Goal: Use online tool/utility: Utilize a website feature to perform a specific function

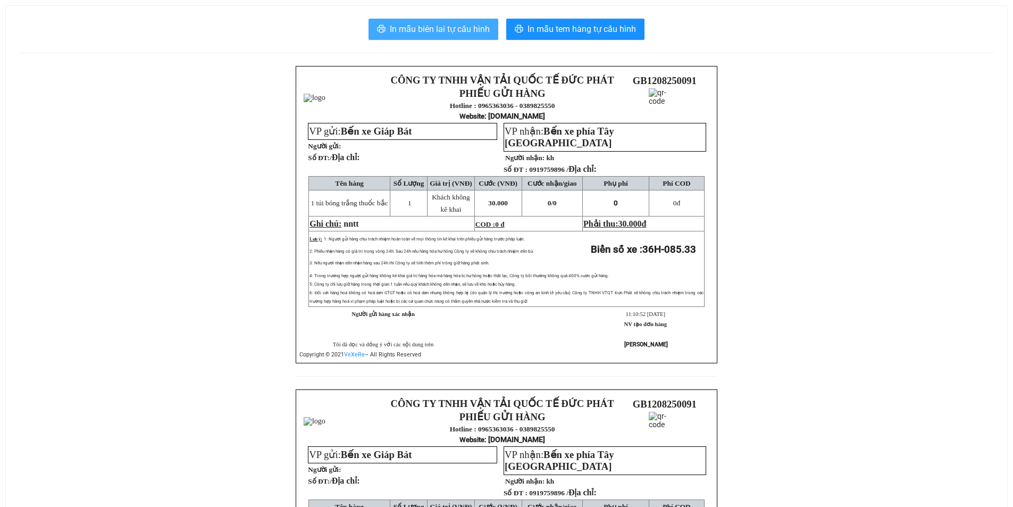
click at [456, 26] on span "In mẫu biên lai tự cấu hình" at bounding box center [440, 28] width 100 height 13
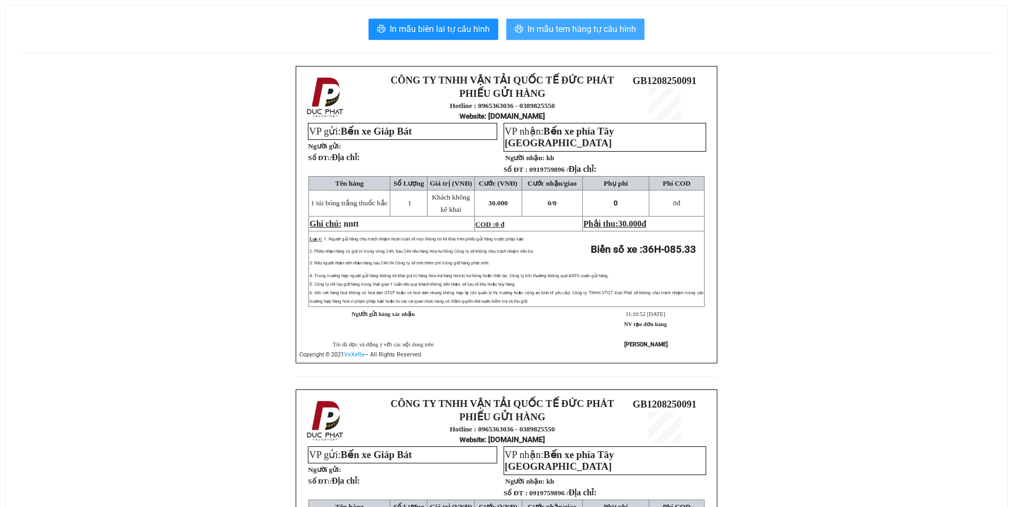
click at [614, 33] on span "In mẫu tem hàng tự cấu hình" at bounding box center [581, 28] width 108 height 13
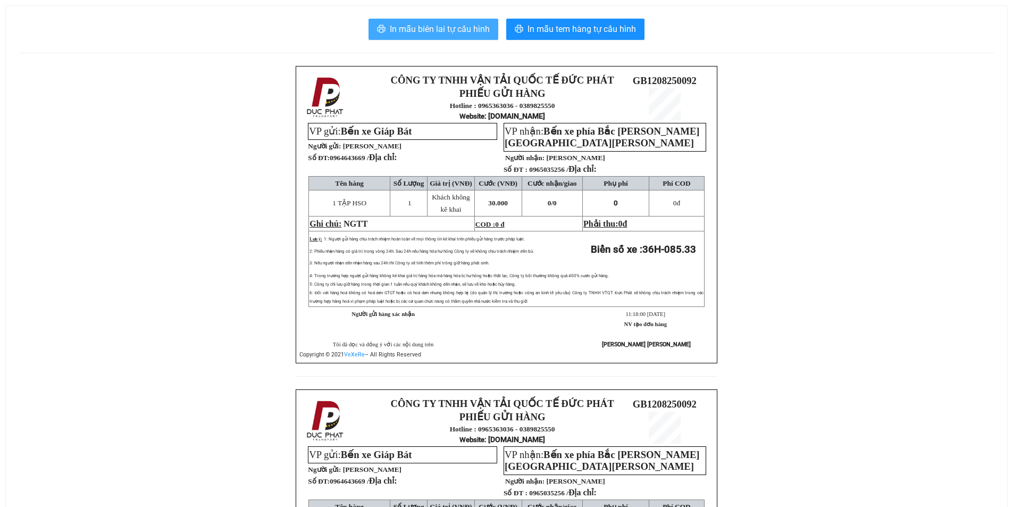
click at [432, 28] on span "In mẫu biên lai tự cấu hình" at bounding box center [440, 28] width 100 height 13
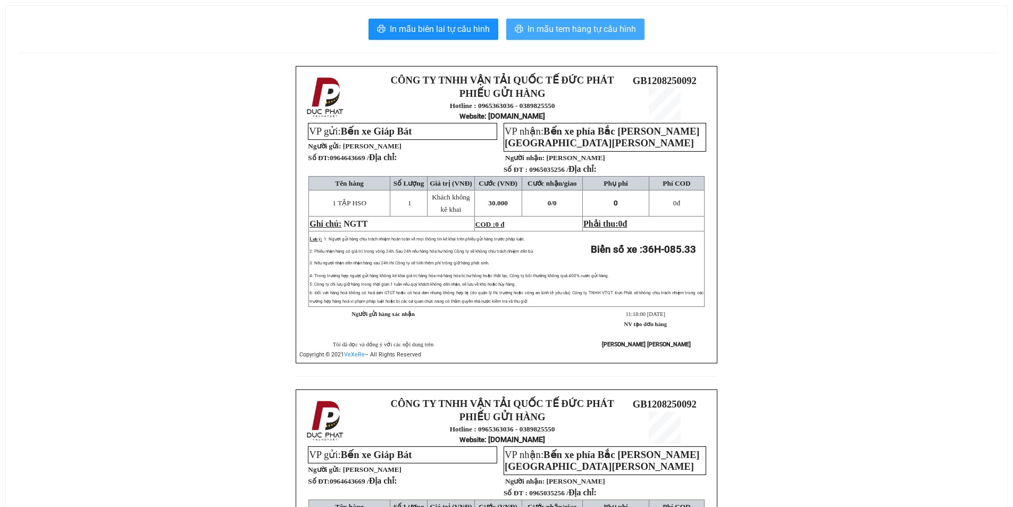
drag, startPoint x: 588, startPoint y: 32, endPoint x: 633, endPoint y: 44, distance: 46.8
click at [588, 31] on span "In mẫu tem hàng tự cấu hình" at bounding box center [581, 28] width 108 height 13
